Goal: Task Accomplishment & Management: Complete application form

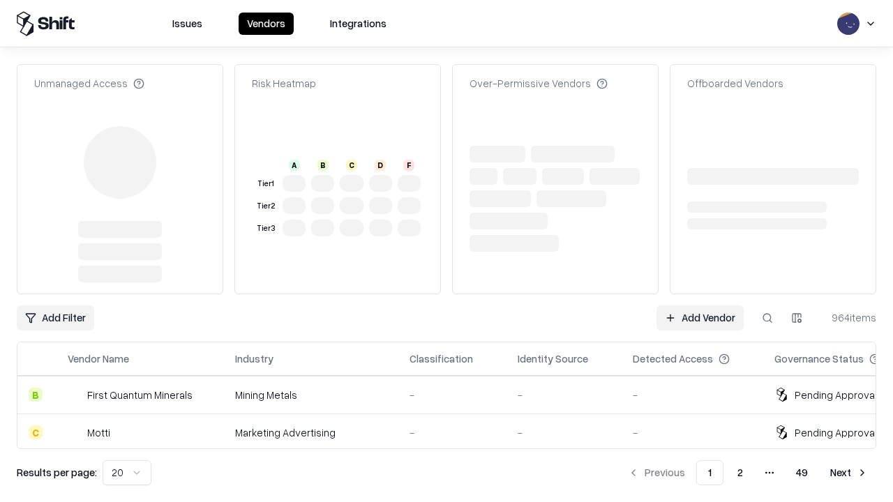
click at [700, 306] on link "Add Vendor" at bounding box center [700, 318] width 87 height 25
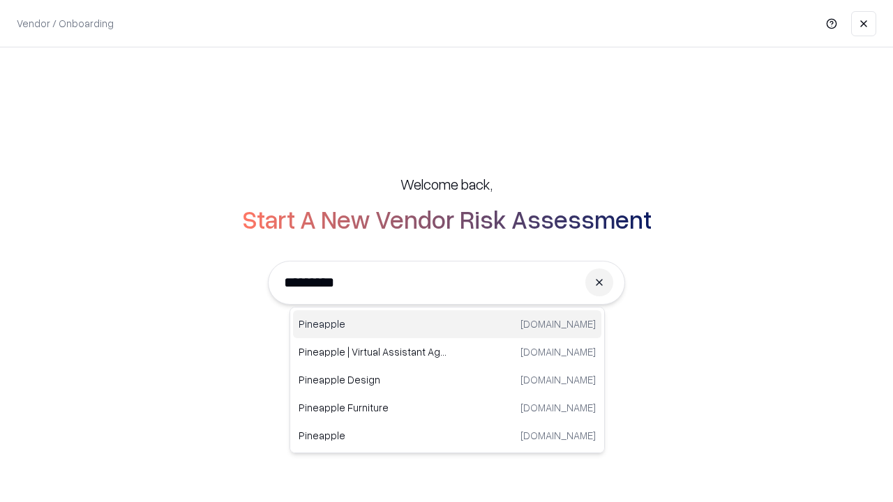
click at [447, 324] on div "Pineapple pineappleenergy.com" at bounding box center [447, 324] width 308 height 28
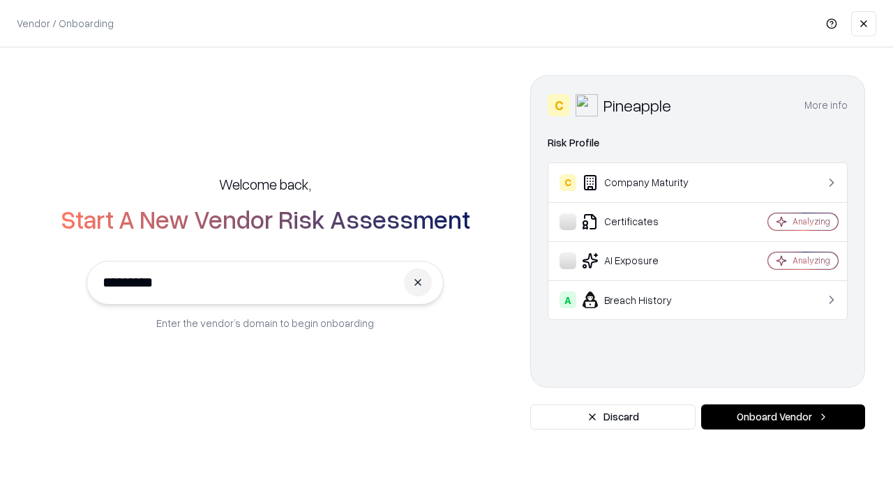
type input "*********"
click at [783, 417] on button "Onboard Vendor" at bounding box center [783, 417] width 164 height 25
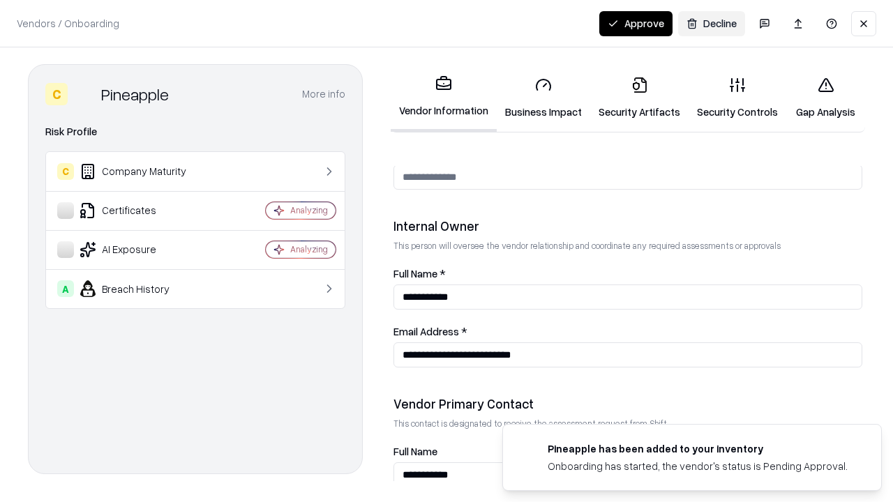
scroll to position [723, 0]
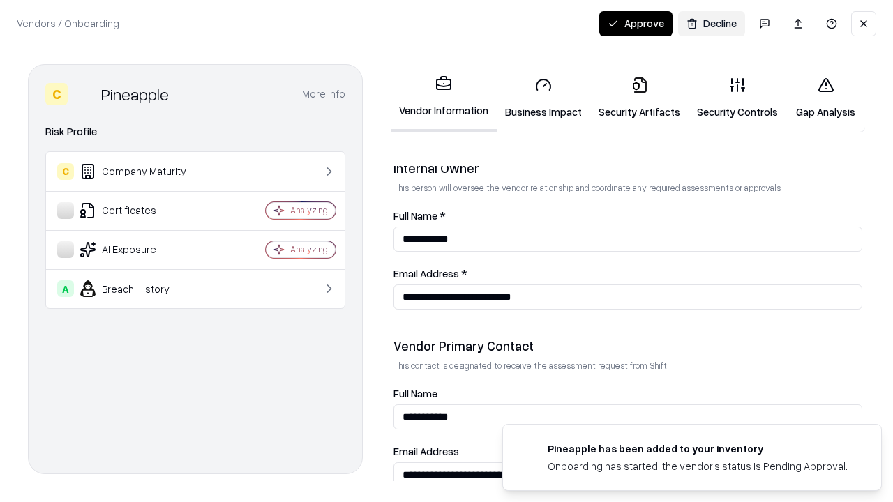
click at [543, 98] on link "Business Impact" at bounding box center [543, 98] width 93 height 65
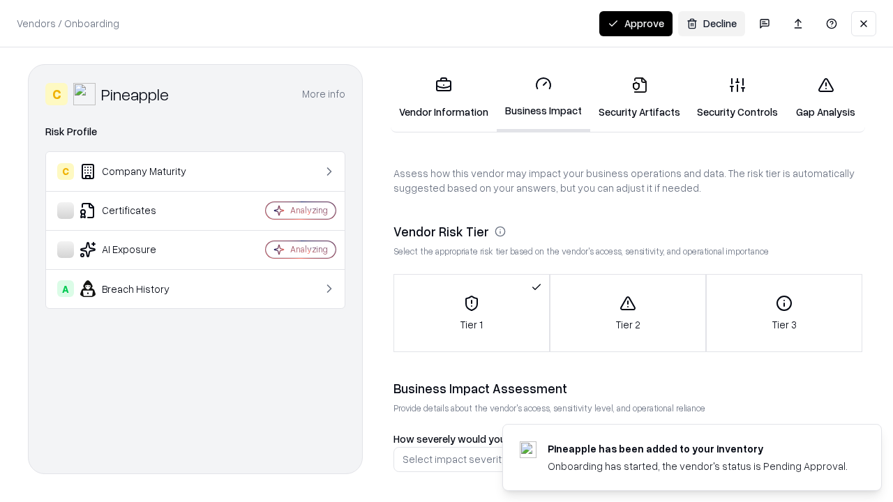
click at [639, 98] on link "Security Artifacts" at bounding box center [639, 98] width 98 height 65
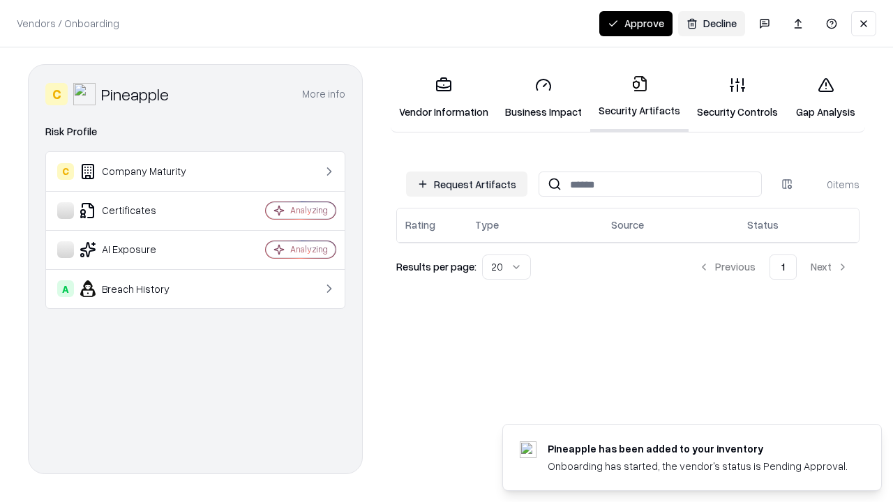
click at [467, 184] on button "Request Artifacts" at bounding box center [466, 184] width 121 height 25
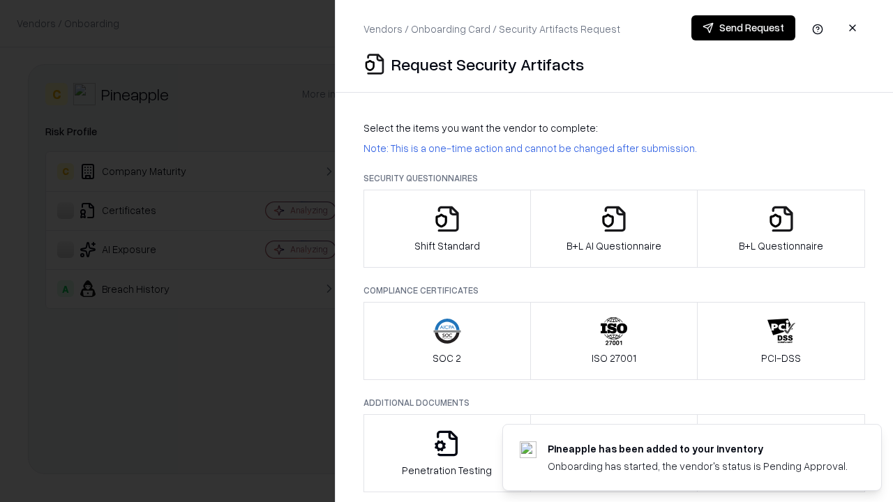
click at [447, 229] on icon "button" at bounding box center [447, 219] width 28 height 28
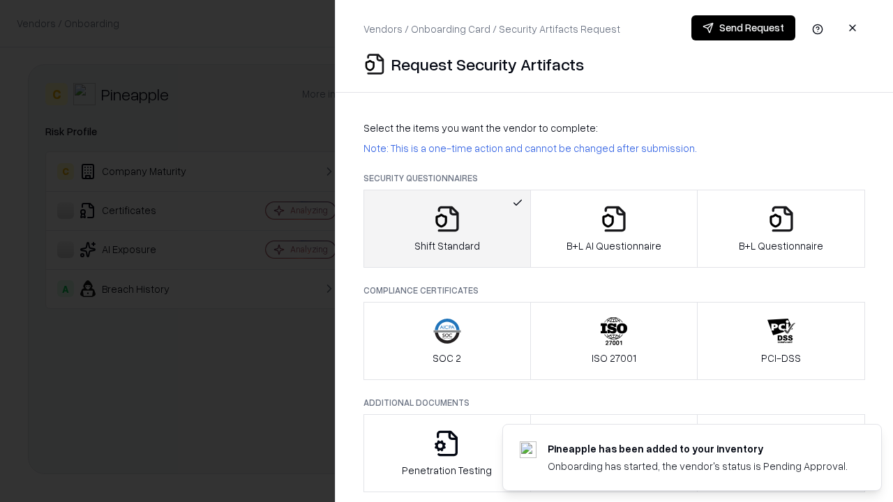
click at [743, 28] on button "Send Request" at bounding box center [743, 27] width 104 height 25
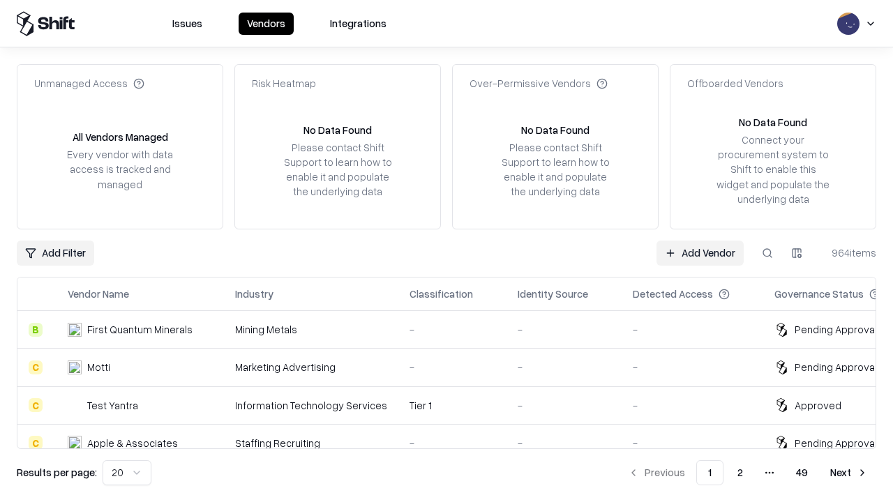
click at [767, 253] on button at bounding box center [767, 253] width 25 height 25
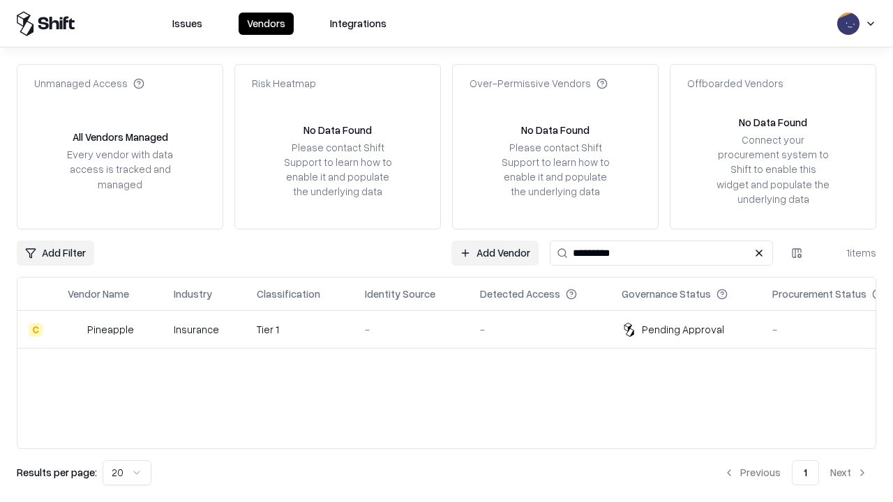
type input "*********"
click at [455, 329] on div "-" at bounding box center [411, 329] width 93 height 15
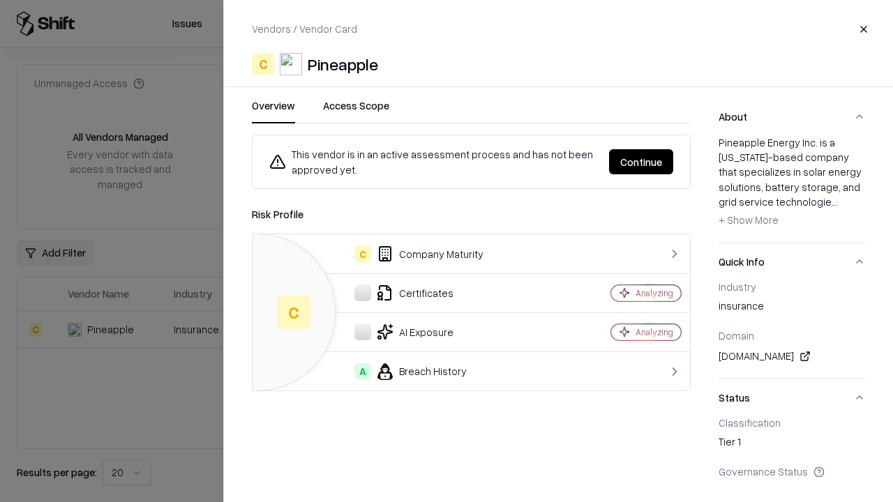
click at [641, 162] on button "Continue" at bounding box center [641, 161] width 64 height 25
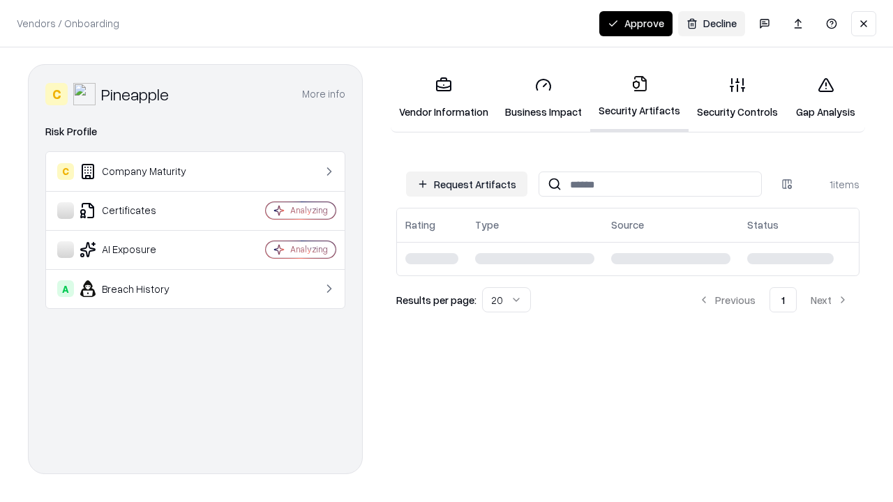
click at [737, 98] on link "Security Controls" at bounding box center [738, 98] width 98 height 65
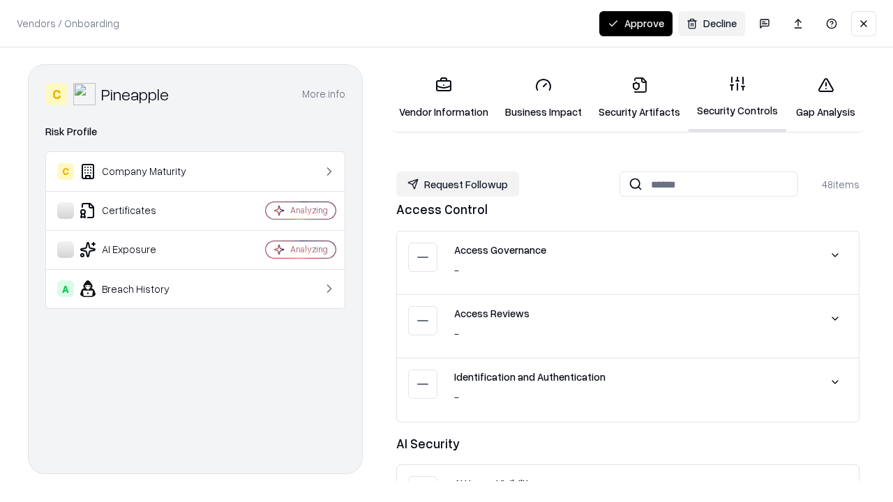
click at [458, 184] on button "Request Followup" at bounding box center [457, 184] width 123 height 25
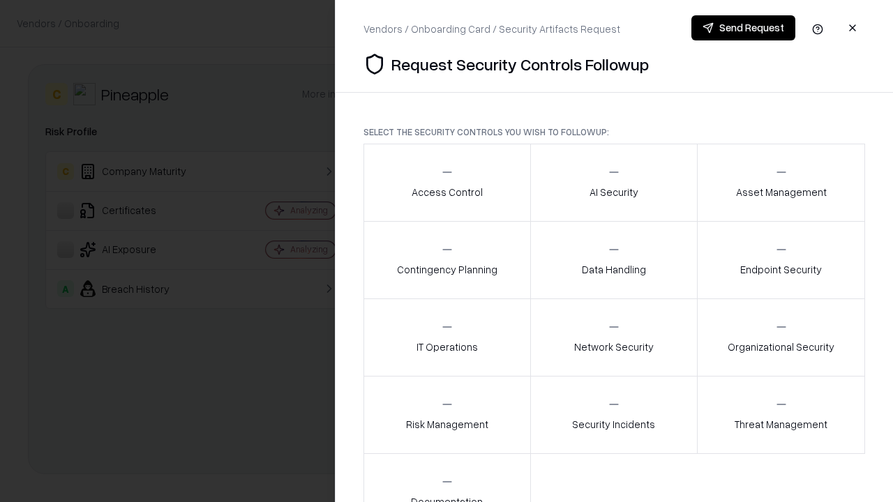
click at [447, 183] on div "Access Control" at bounding box center [447, 182] width 71 height 34
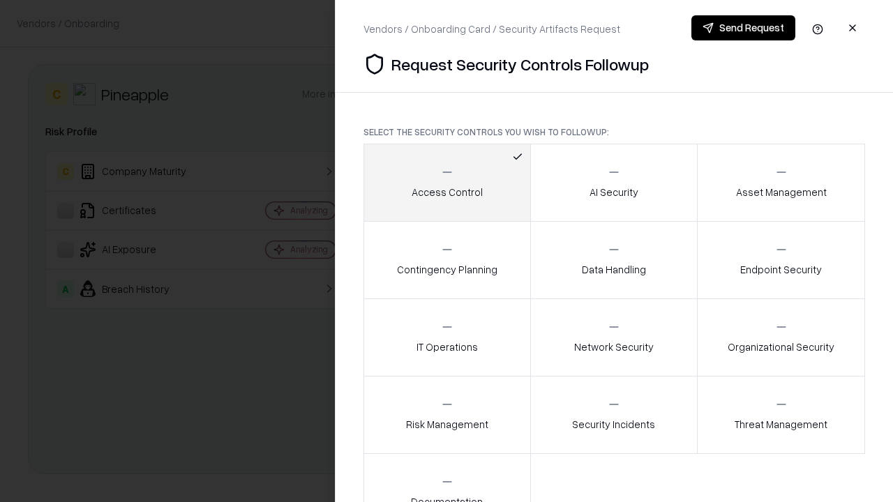
click at [743, 28] on button "Send Request" at bounding box center [743, 27] width 104 height 25
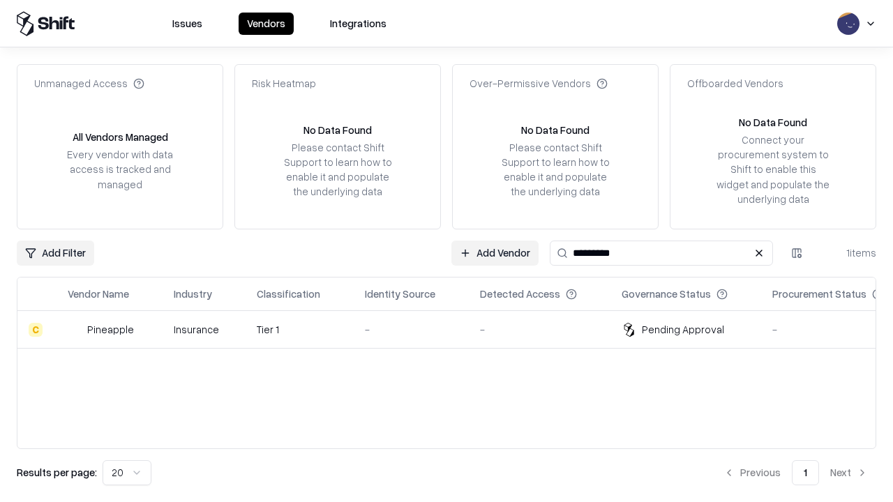
type input "*********"
click at [455, 329] on div "-" at bounding box center [411, 329] width 93 height 15
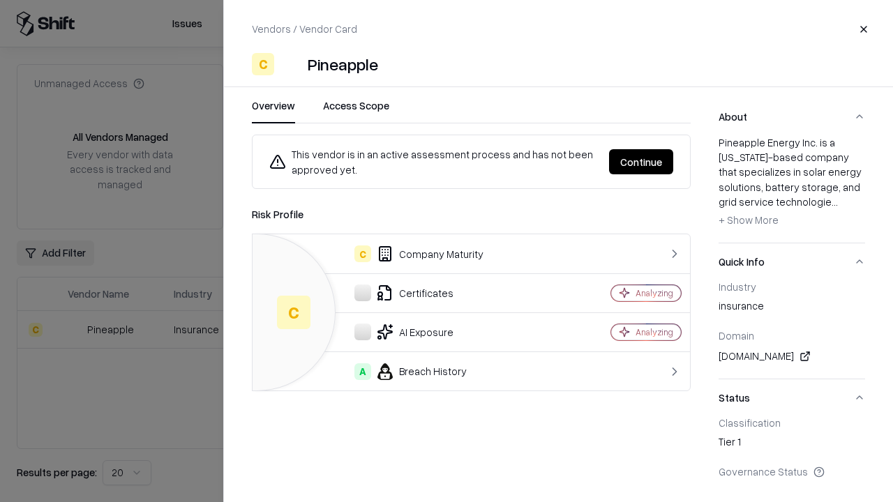
click at [641, 162] on button "Continue" at bounding box center [641, 161] width 64 height 25
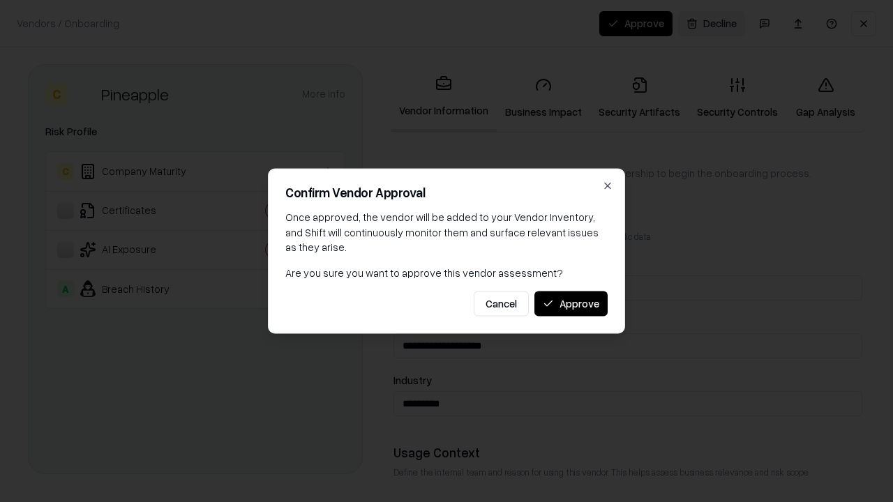
click at [571, 303] on button "Approve" at bounding box center [570, 303] width 73 height 25
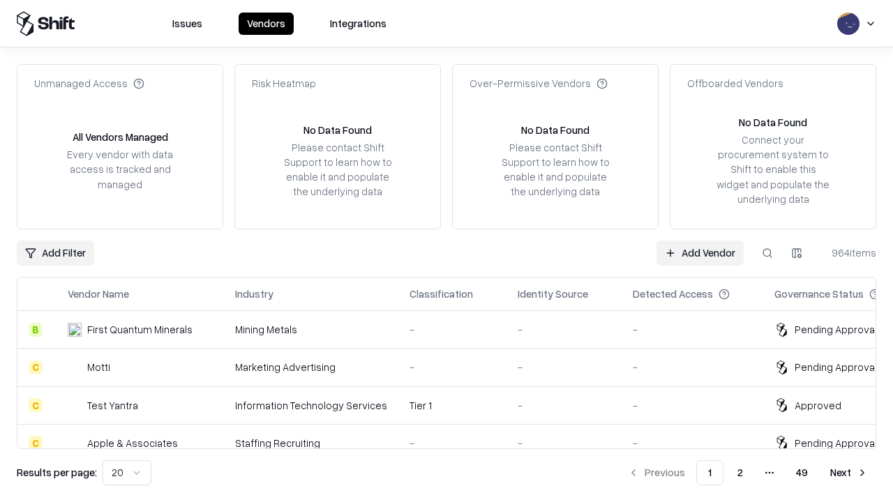
type input "*********"
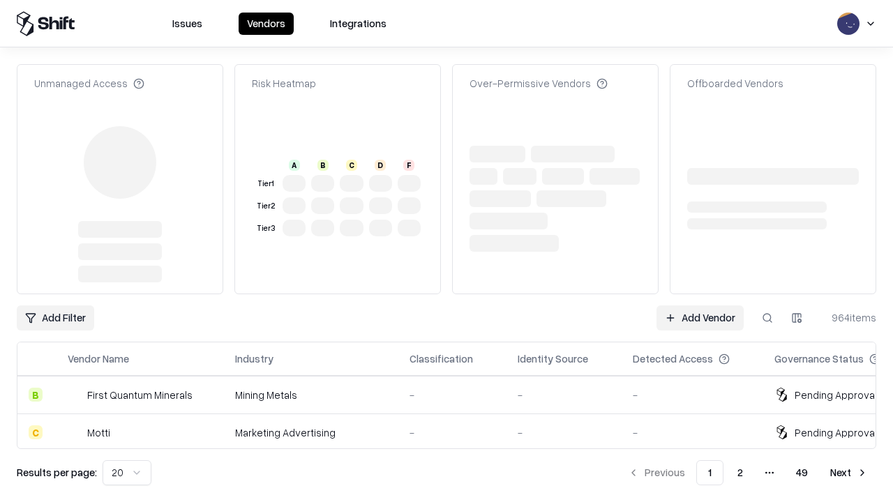
click at [700, 306] on link "Add Vendor" at bounding box center [700, 318] width 87 height 25
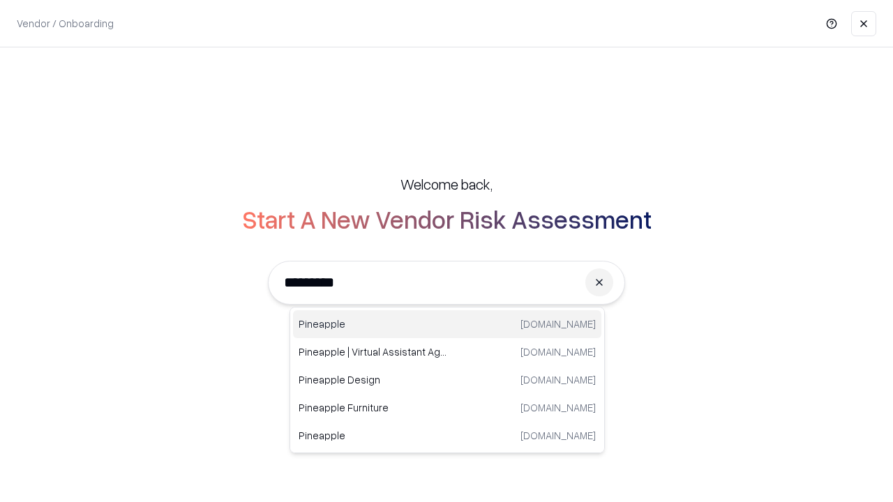
click at [447, 324] on div "Pineapple [DOMAIN_NAME]" at bounding box center [447, 324] width 308 height 28
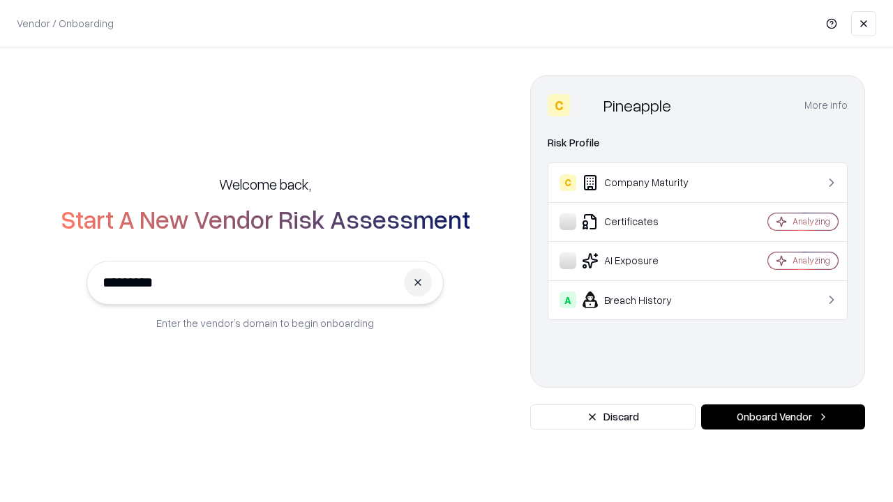
type input "*********"
click at [783, 417] on button "Onboard Vendor" at bounding box center [783, 417] width 164 height 25
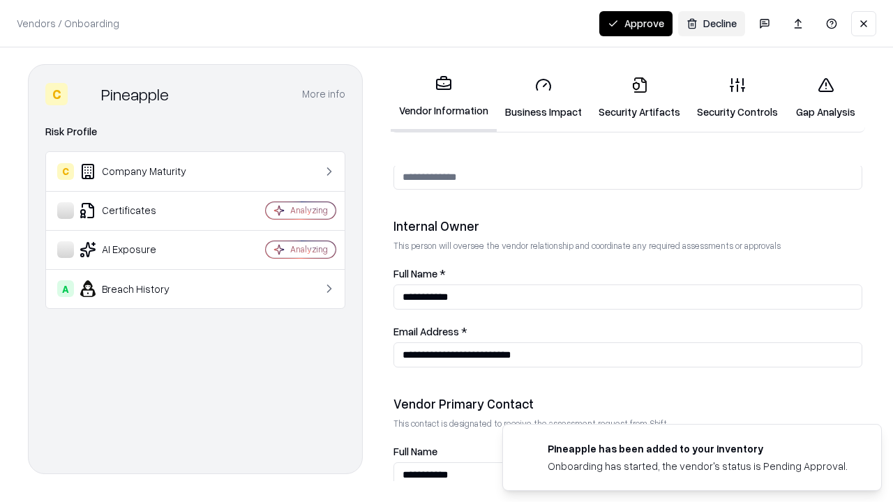
scroll to position [723, 0]
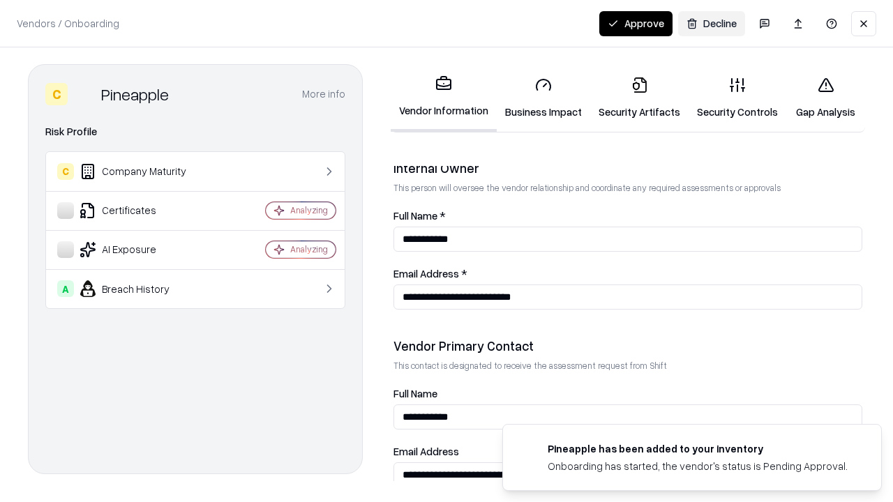
click at [636, 23] on button "Approve" at bounding box center [635, 23] width 73 height 25
